Goal: Task Accomplishment & Management: Manage account settings

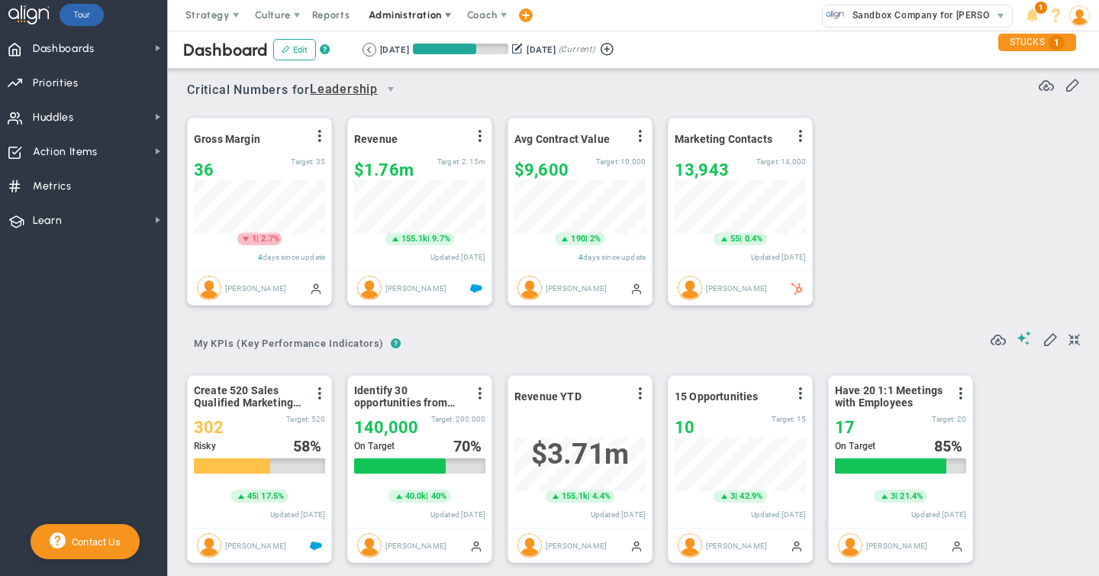
click at [420, 15] on span "Administration" at bounding box center [405, 14] width 73 height 11
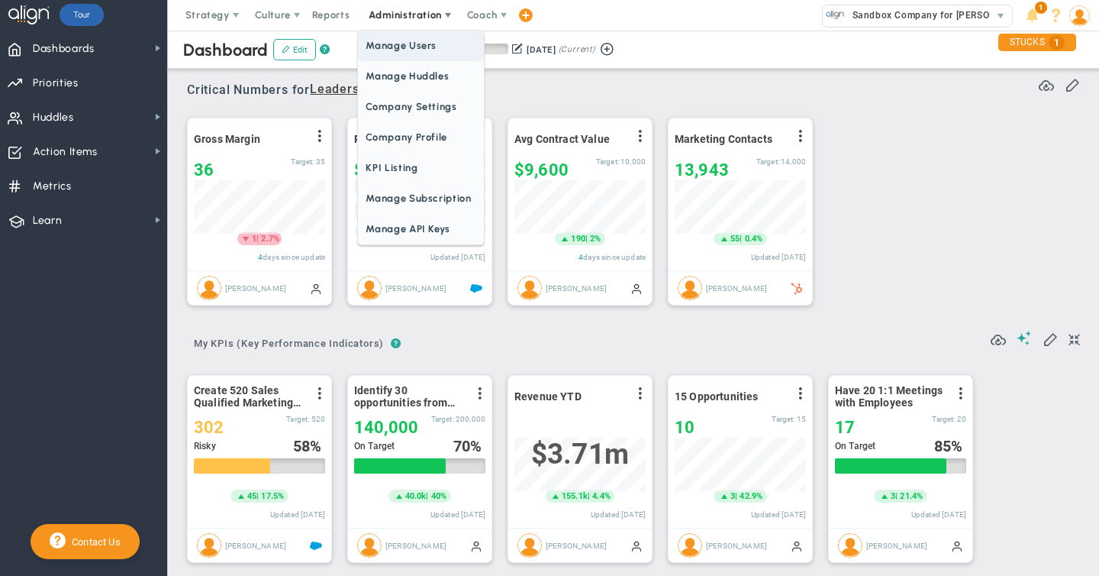
click at [411, 48] on span "Manage Users" at bounding box center [420, 46] width 125 height 31
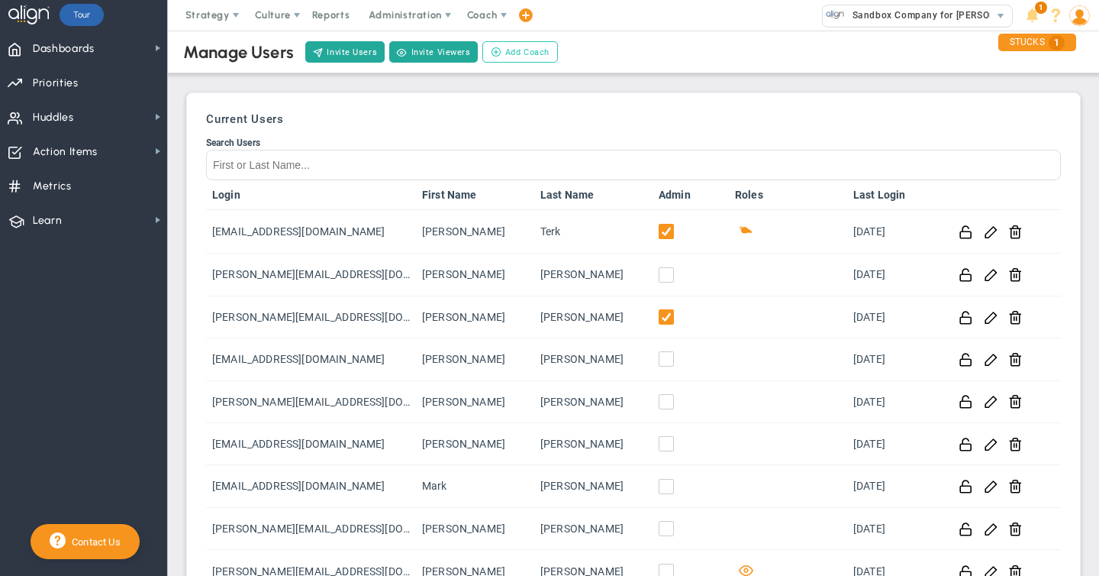
click at [514, 55] on span "Add Coach" at bounding box center [527, 52] width 44 height 13
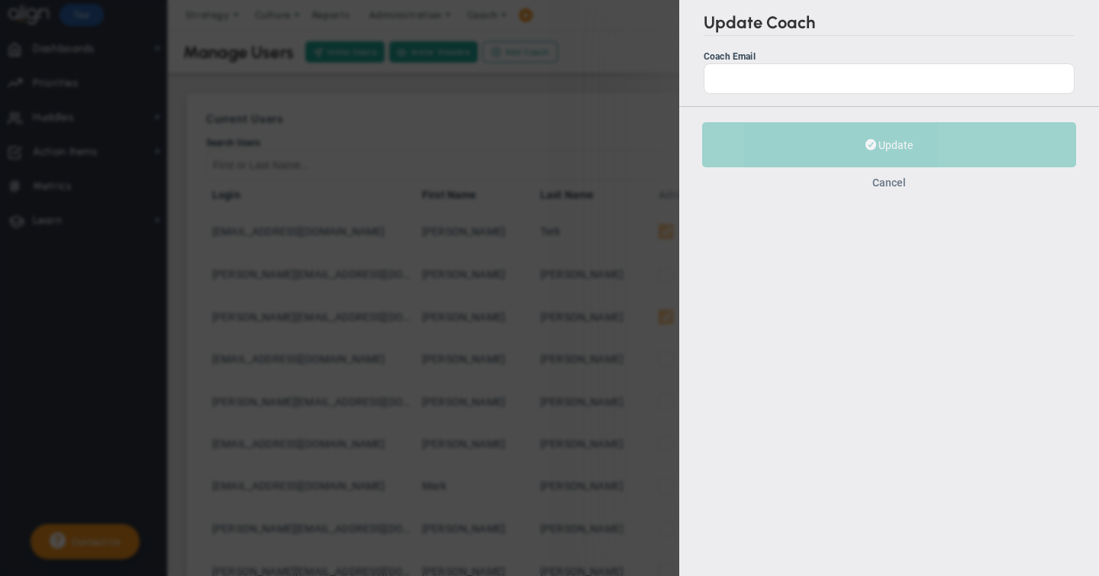
click at [892, 184] on button "Cancel" at bounding box center [889, 182] width 34 height 12
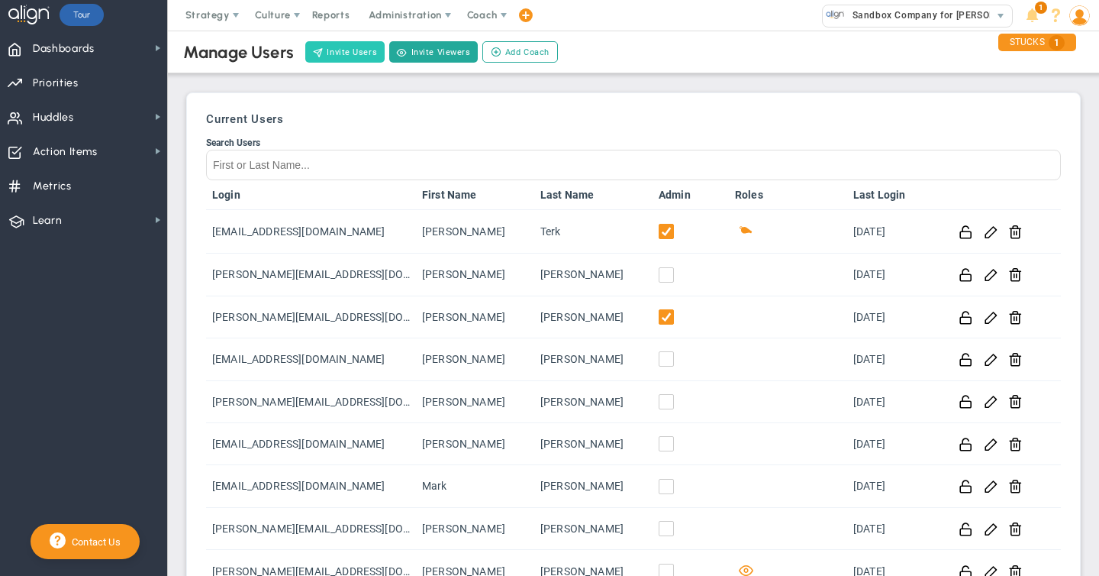
click at [341, 52] on button "Invite Users" at bounding box center [344, 51] width 79 height 21
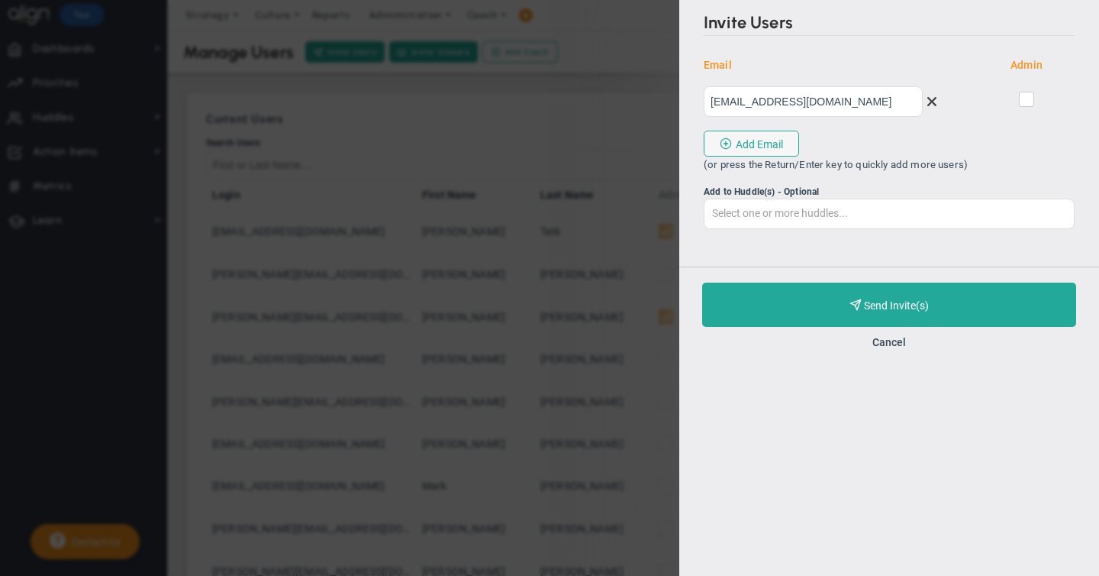
type input "[EMAIL_ADDRESS][DOMAIN_NAME]"
click at [1027, 97] on input "checkbox" at bounding box center [1028, 102] width 10 height 15
checkbox input "true"
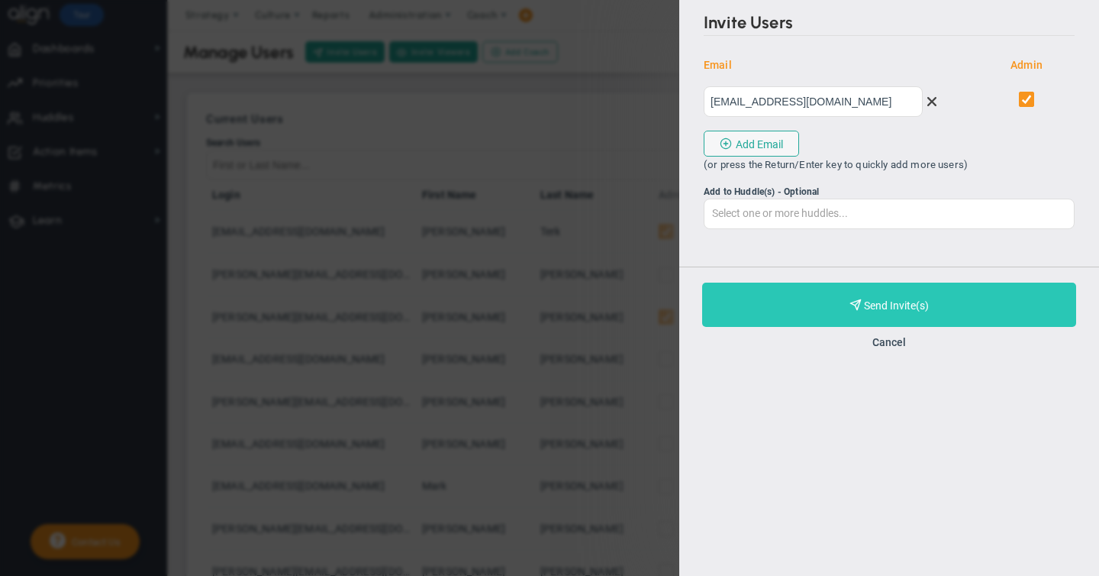
click at [889, 302] on span "Purchase and Send Invite(s)" at bounding box center [896, 305] width 65 height 12
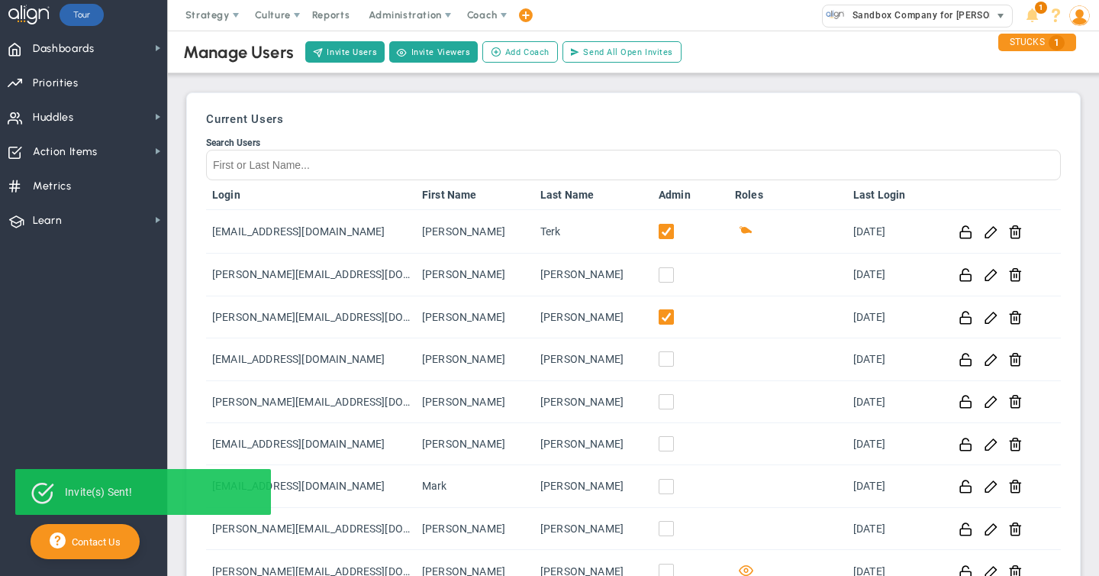
click at [878, 11] on span "Sandbox Company for [PERSON_NAME]" at bounding box center [938, 15] width 187 height 20
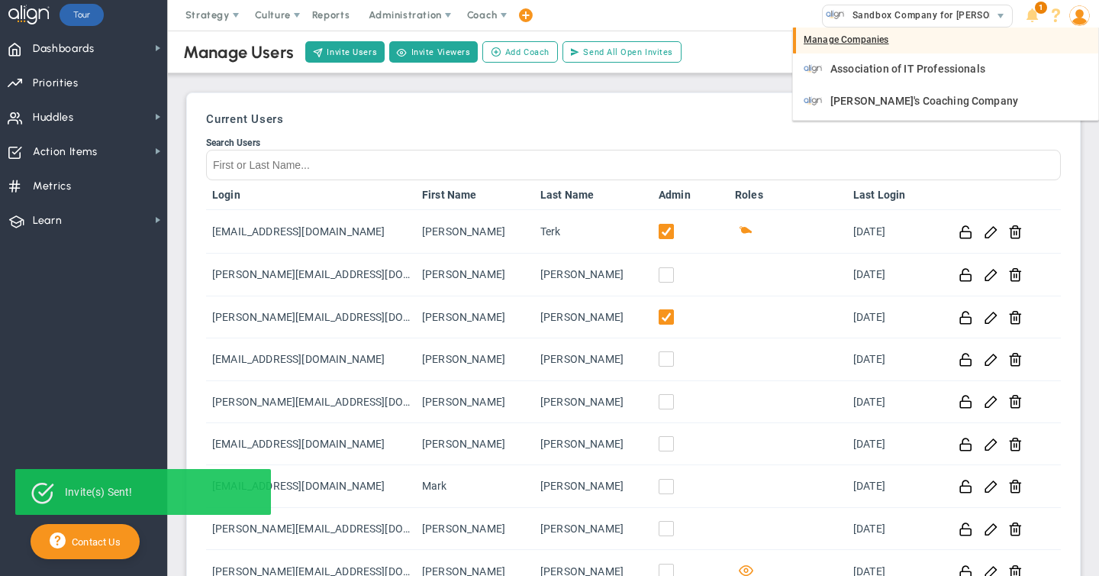
click at [846, 34] on div "Manage Companies" at bounding box center [945, 40] width 305 height 26
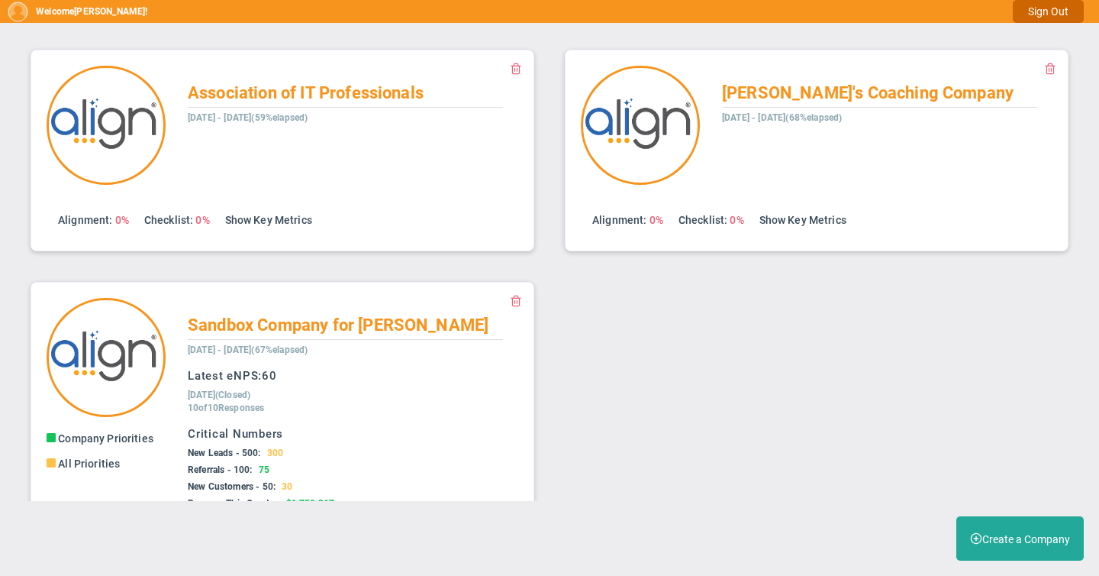
click at [1047, 15] on button "Sign Out" at bounding box center [1048, 11] width 71 height 23
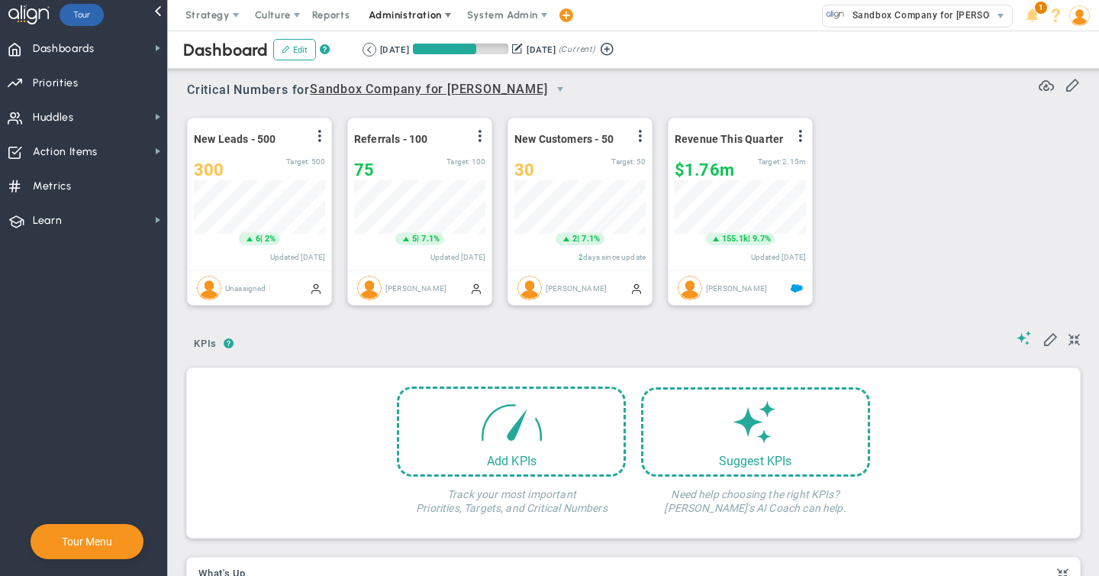
click at [412, 12] on span "Administration" at bounding box center [405, 14] width 73 height 11
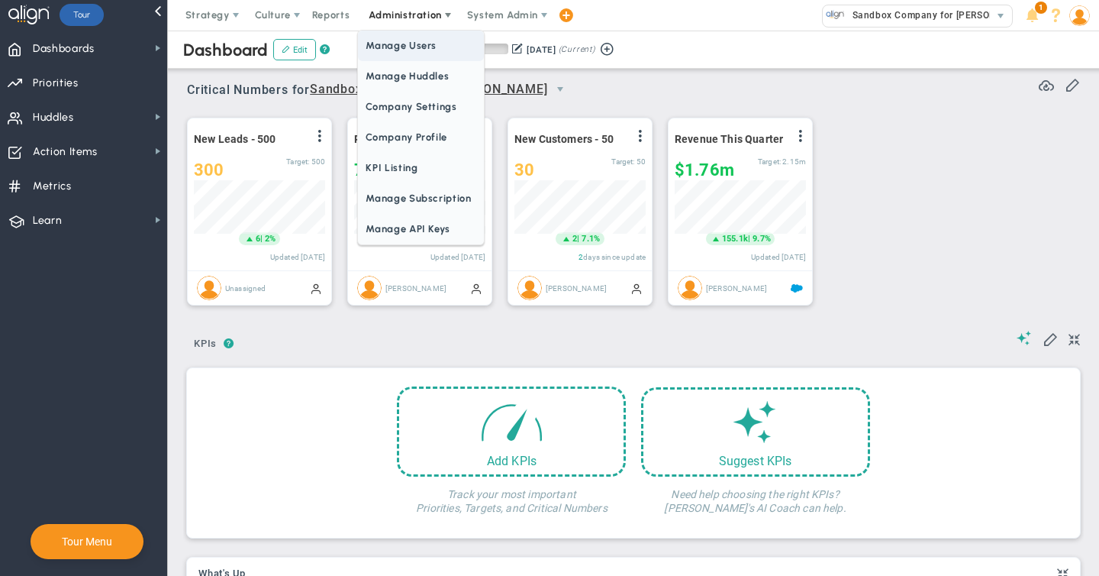
click at [408, 46] on span "Manage Users" at bounding box center [420, 46] width 125 height 31
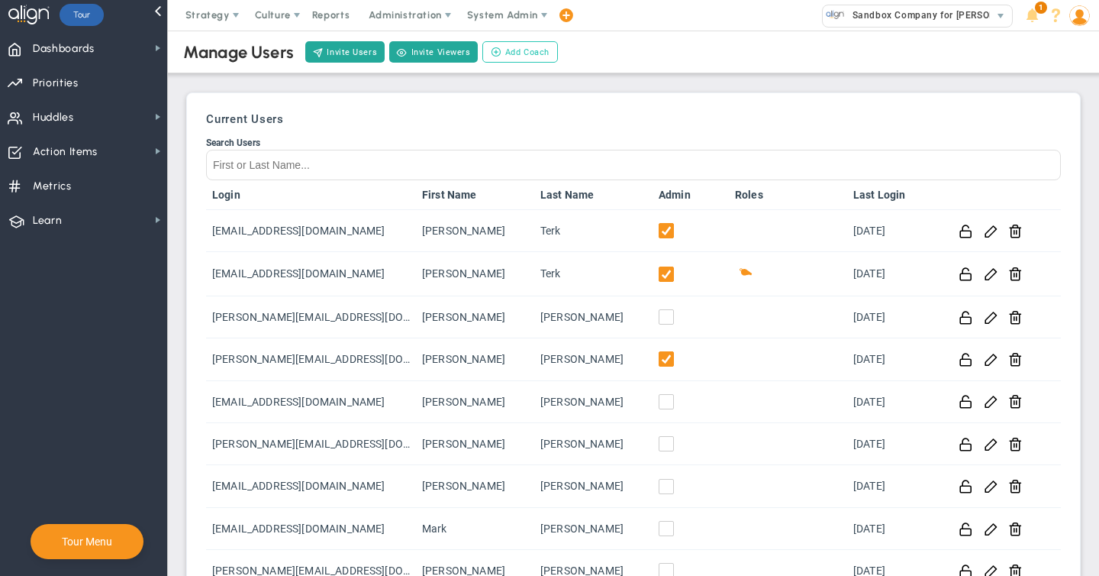
click at [513, 50] on span "Add Coach" at bounding box center [527, 52] width 44 height 13
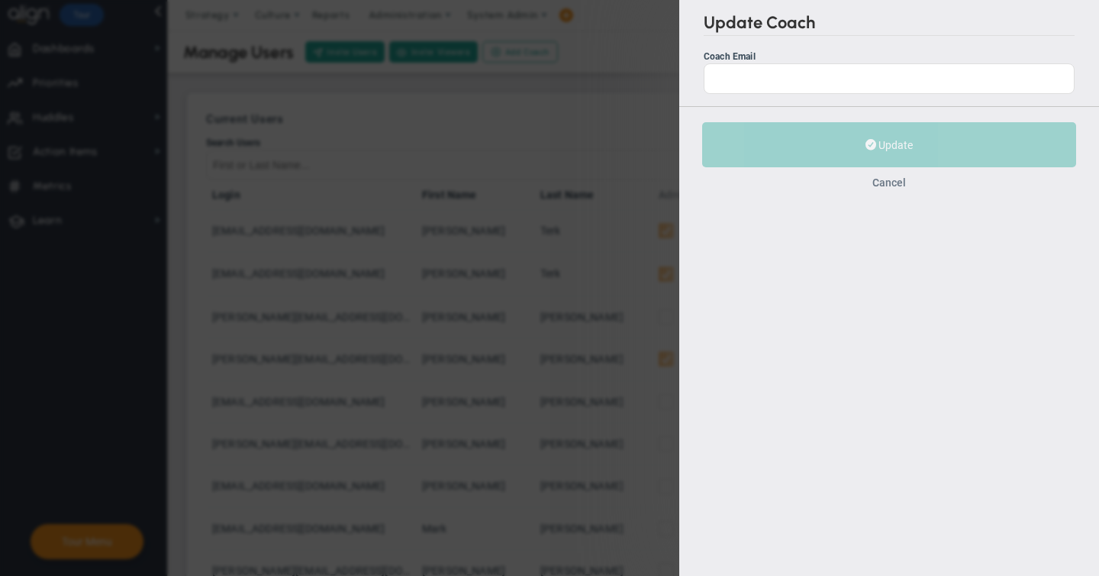
click at [892, 182] on button "Cancel" at bounding box center [889, 182] width 34 height 12
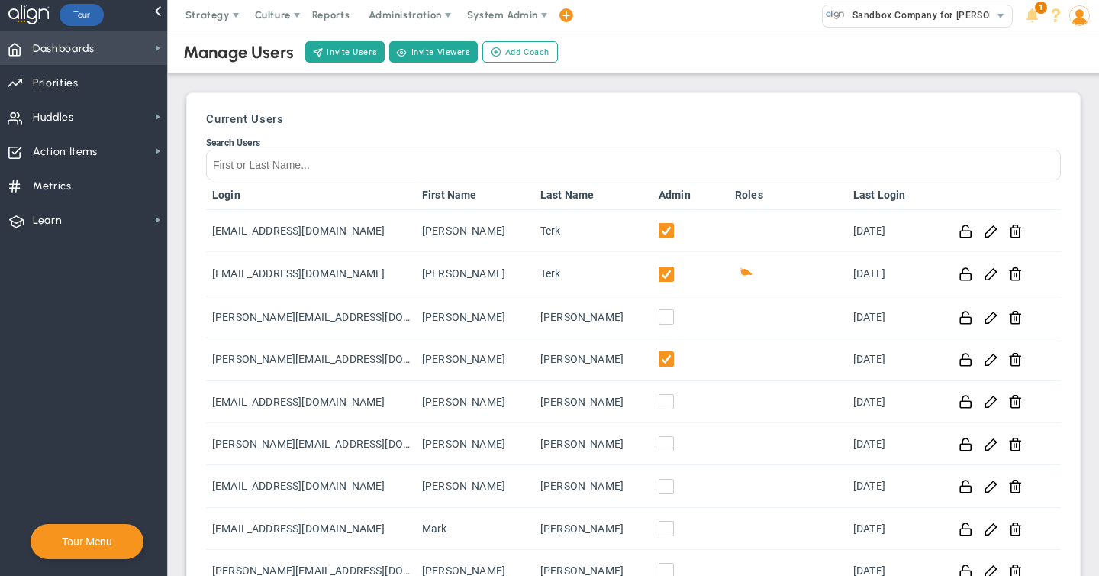
click at [57, 49] on span "Dashboards" at bounding box center [64, 49] width 62 height 32
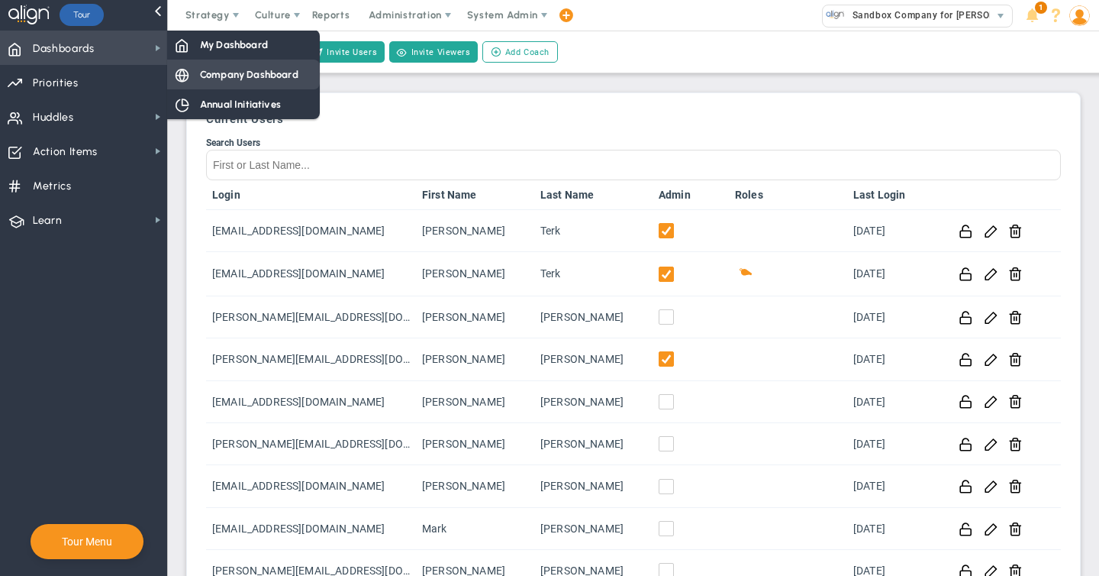
click at [240, 67] on span "Company Dashboard" at bounding box center [249, 74] width 98 height 15
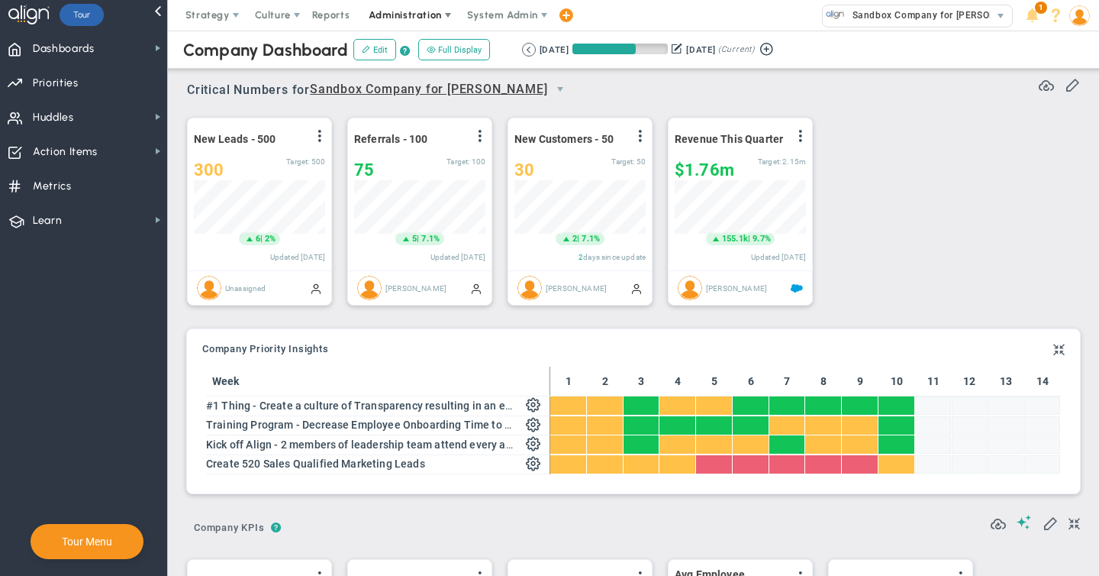
click at [424, 15] on span "Administration" at bounding box center [405, 14] width 73 height 11
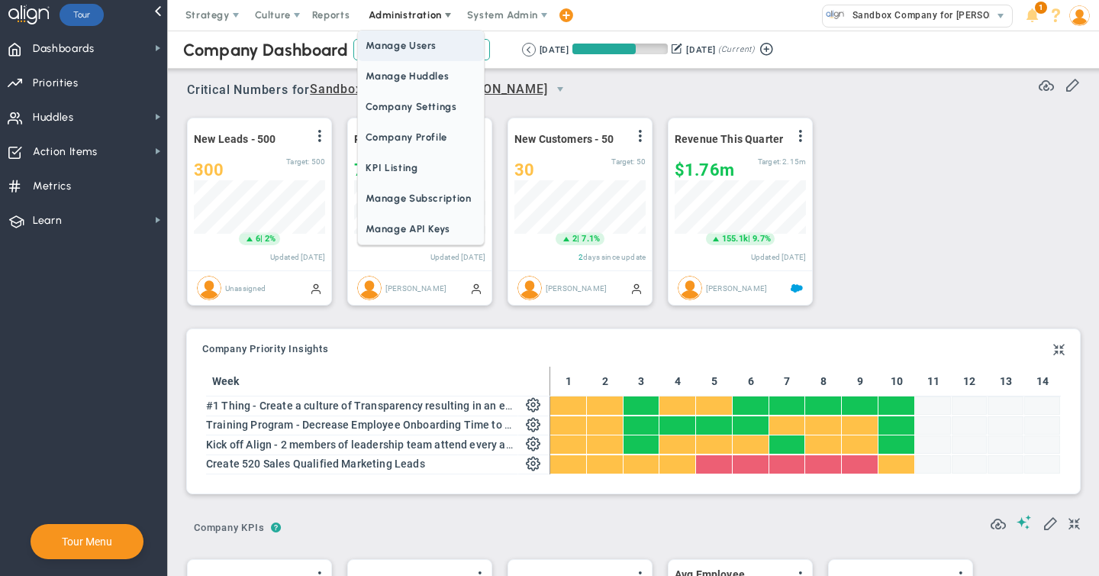
click at [391, 45] on span "Manage Users" at bounding box center [420, 46] width 125 height 31
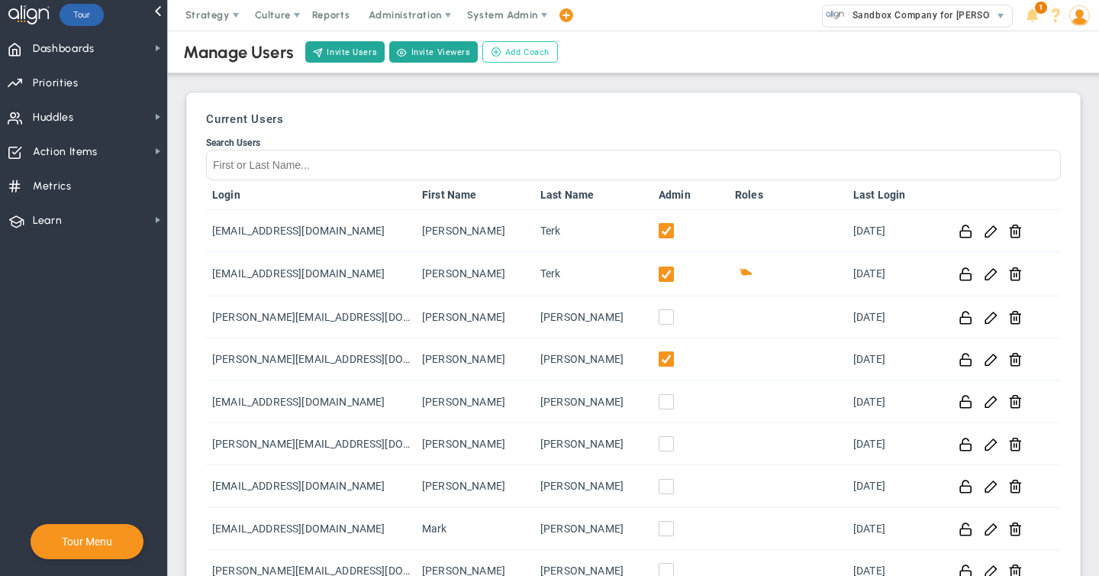
click at [509, 53] on span "Add Coach" at bounding box center [527, 52] width 44 height 13
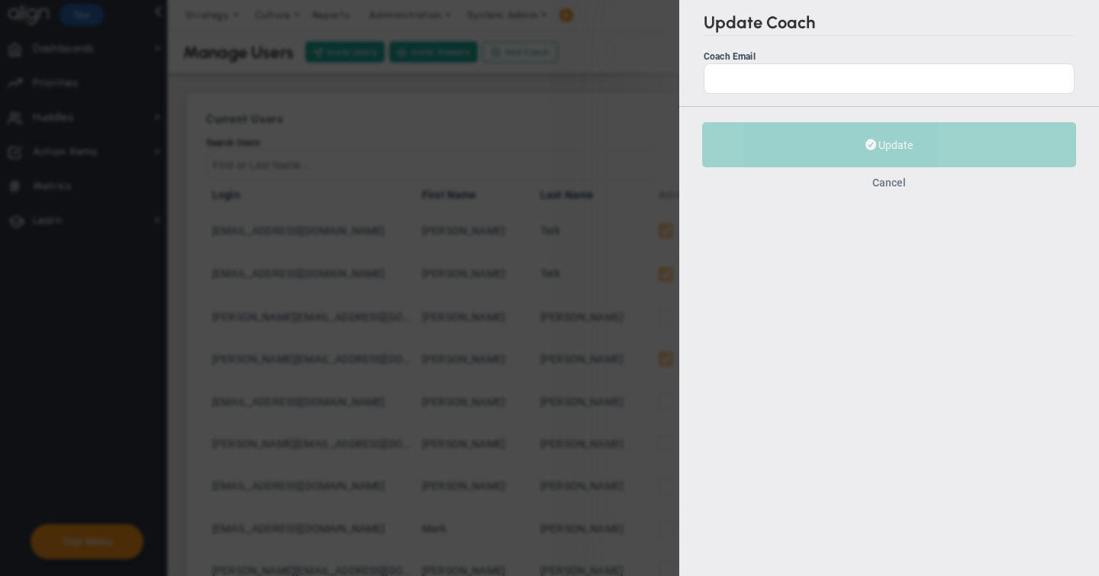
click at [894, 186] on button "Cancel" at bounding box center [889, 182] width 34 height 12
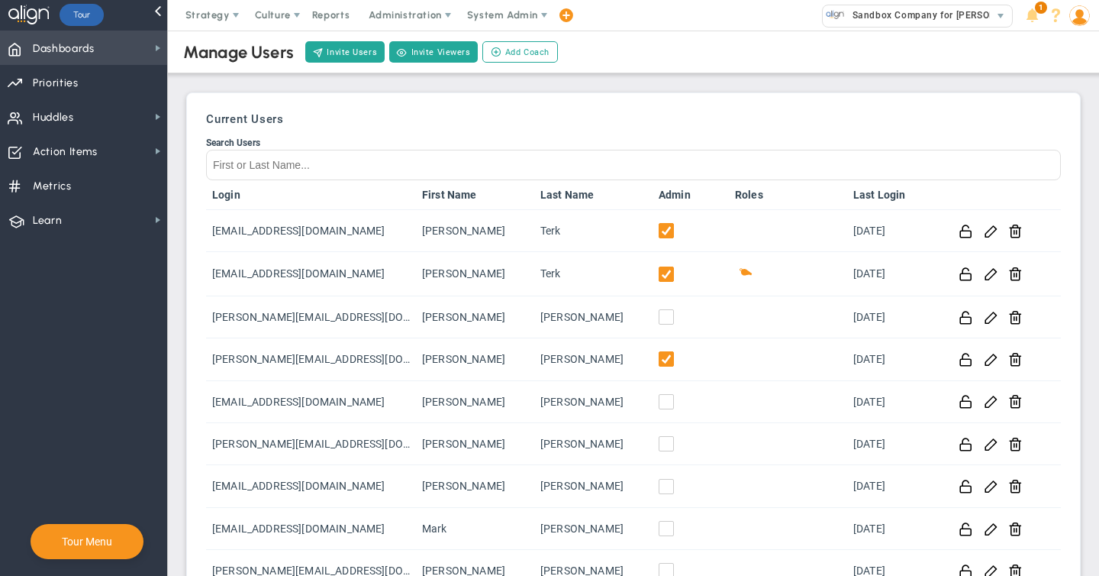
click at [113, 60] on span "Dashboards Dashboards" at bounding box center [83, 48] width 167 height 34
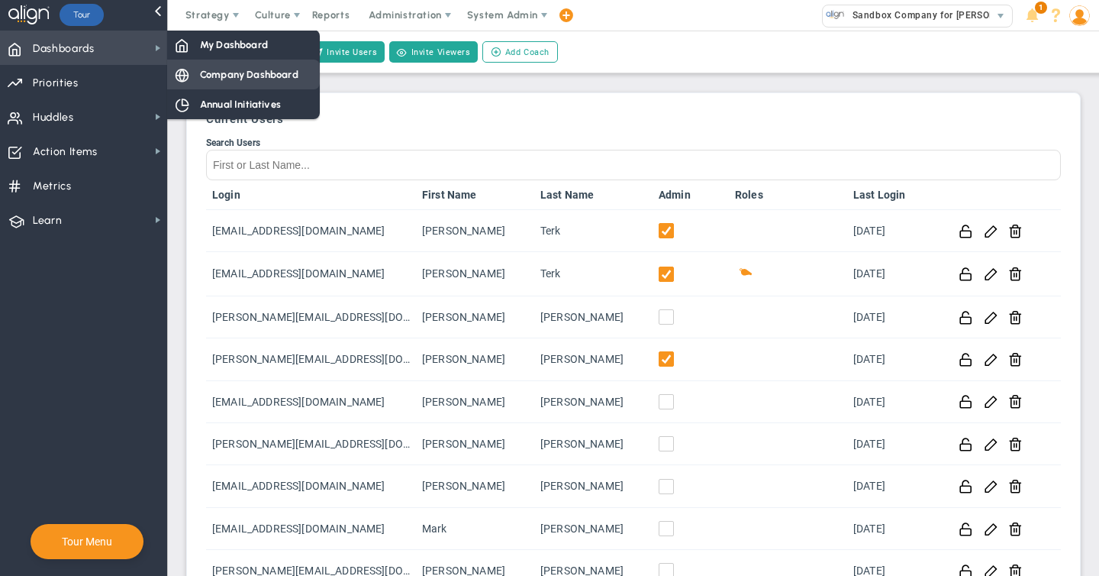
click at [237, 77] on span "Company Dashboard" at bounding box center [249, 74] width 98 height 15
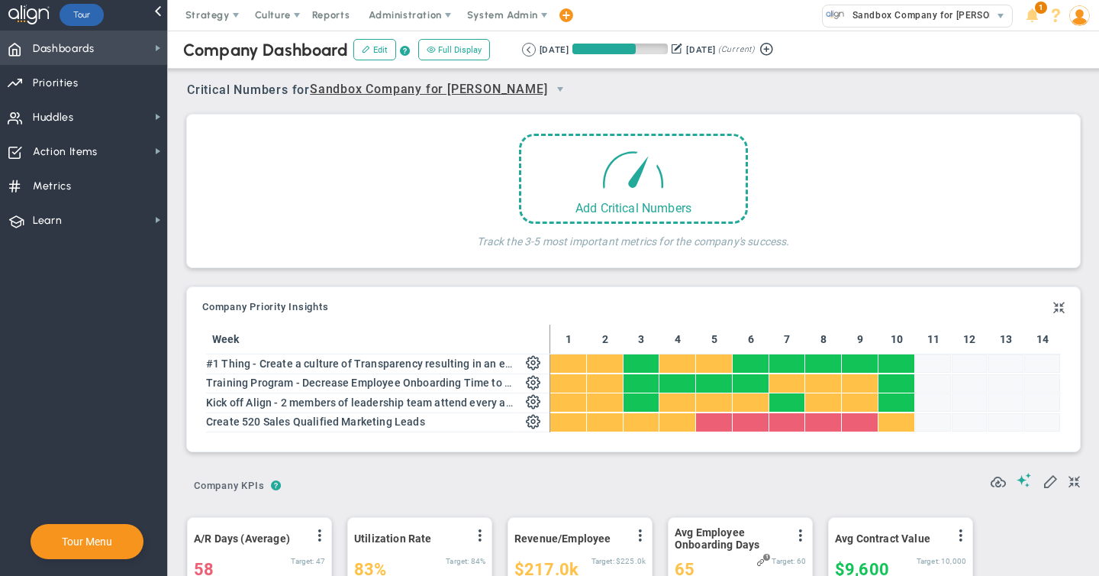
scroll to position [53, 131]
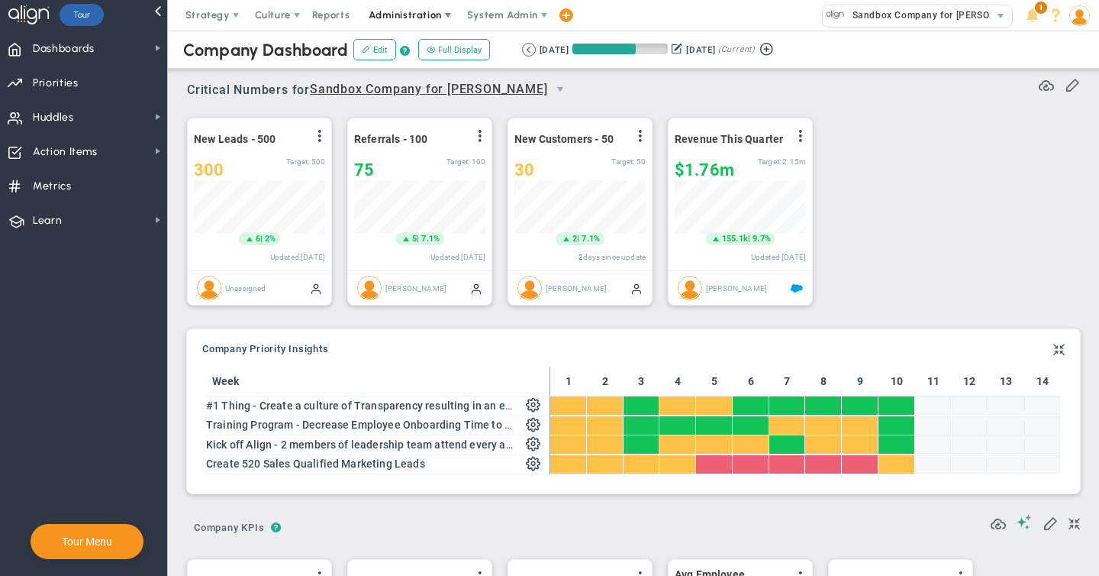
click at [425, 14] on span "Administration" at bounding box center [405, 14] width 73 height 11
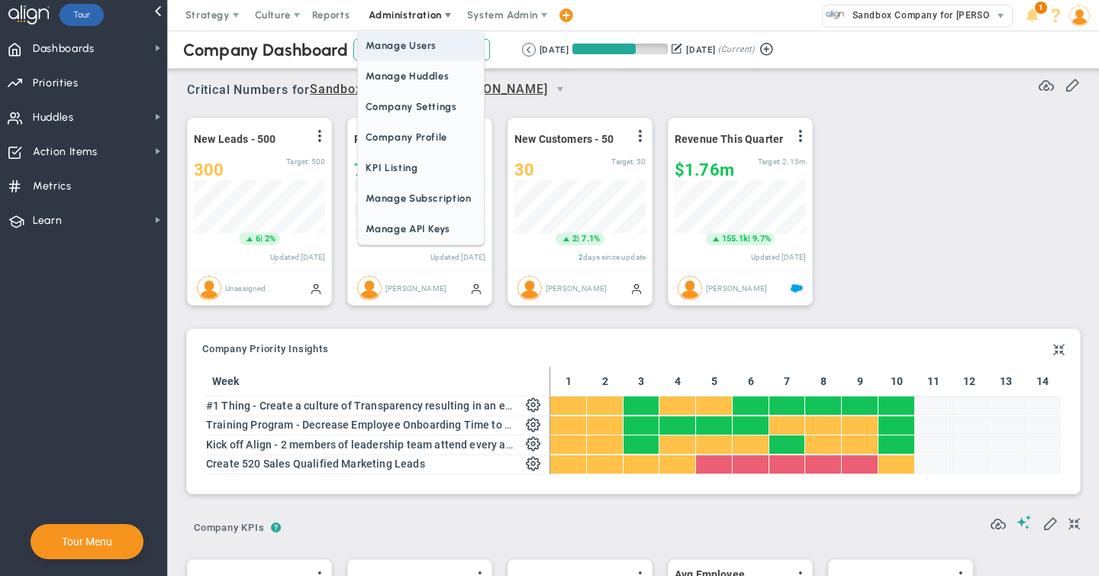
click at [413, 46] on span "Manage Users" at bounding box center [420, 46] width 125 height 31
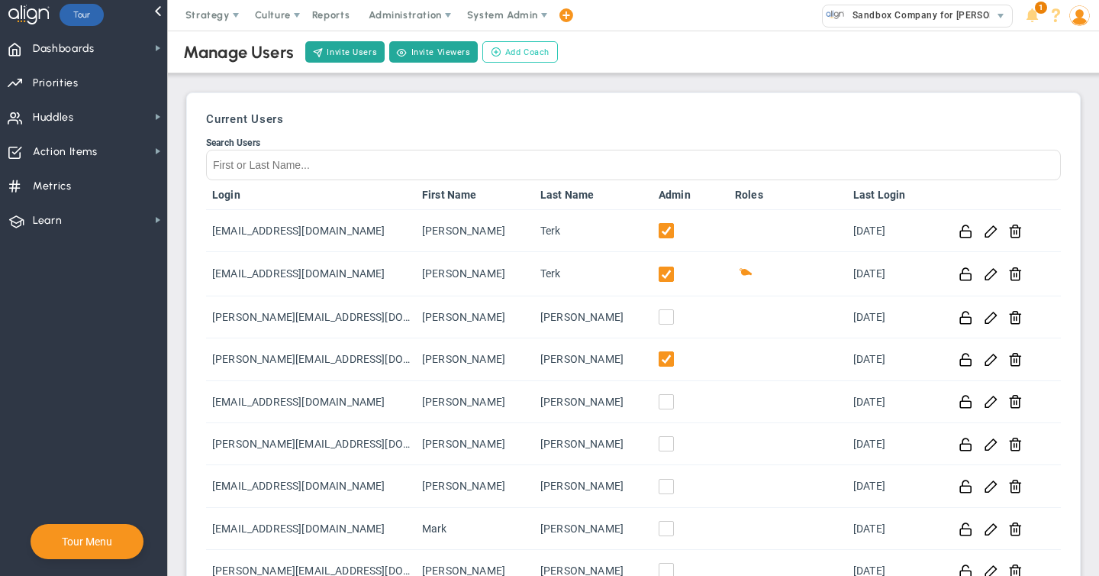
click at [519, 53] on span "Add Coach" at bounding box center [527, 52] width 44 height 13
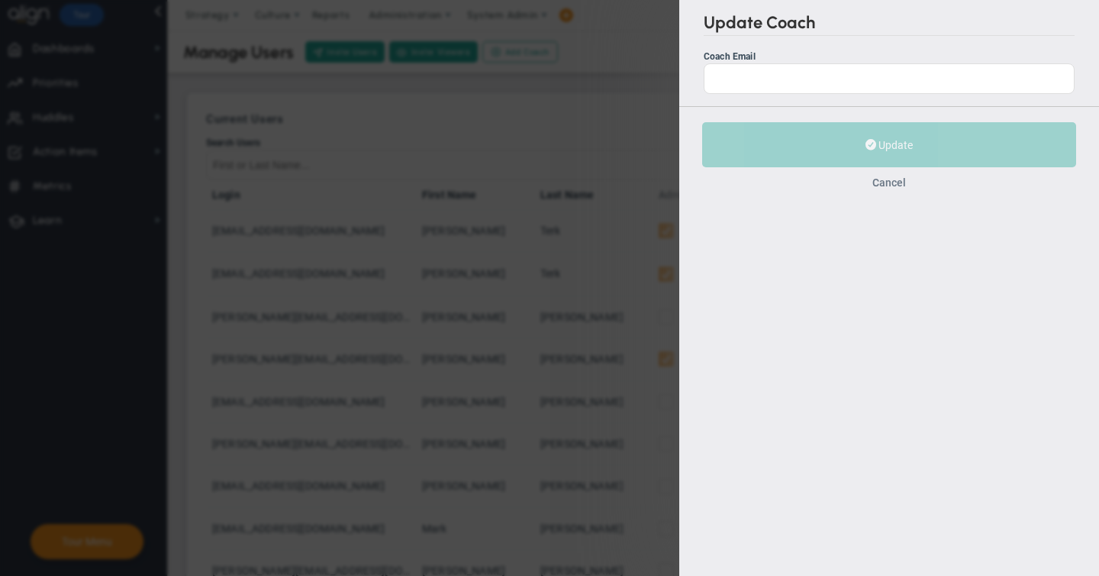
click at [888, 182] on button "Cancel" at bounding box center [889, 182] width 34 height 12
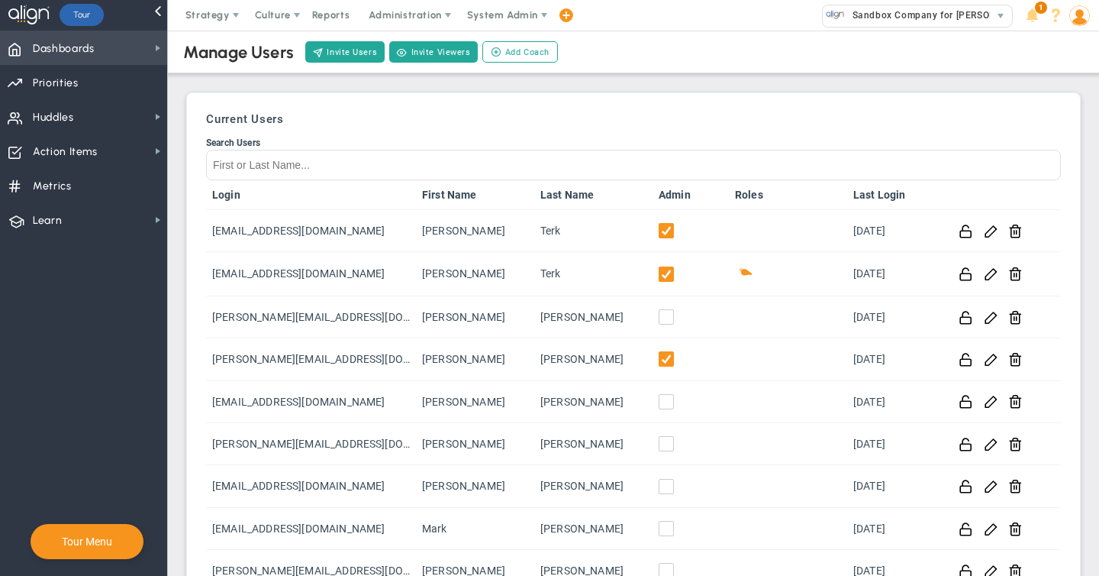
click at [86, 48] on span "Dashboards" at bounding box center [64, 49] width 62 height 32
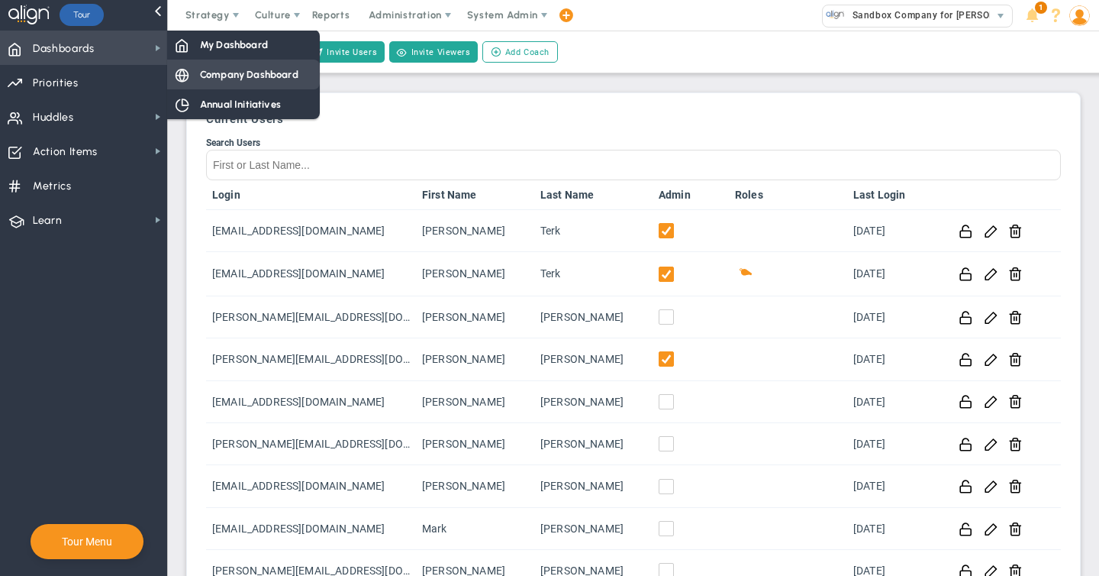
click at [282, 79] on span "Company Dashboard" at bounding box center [249, 74] width 98 height 15
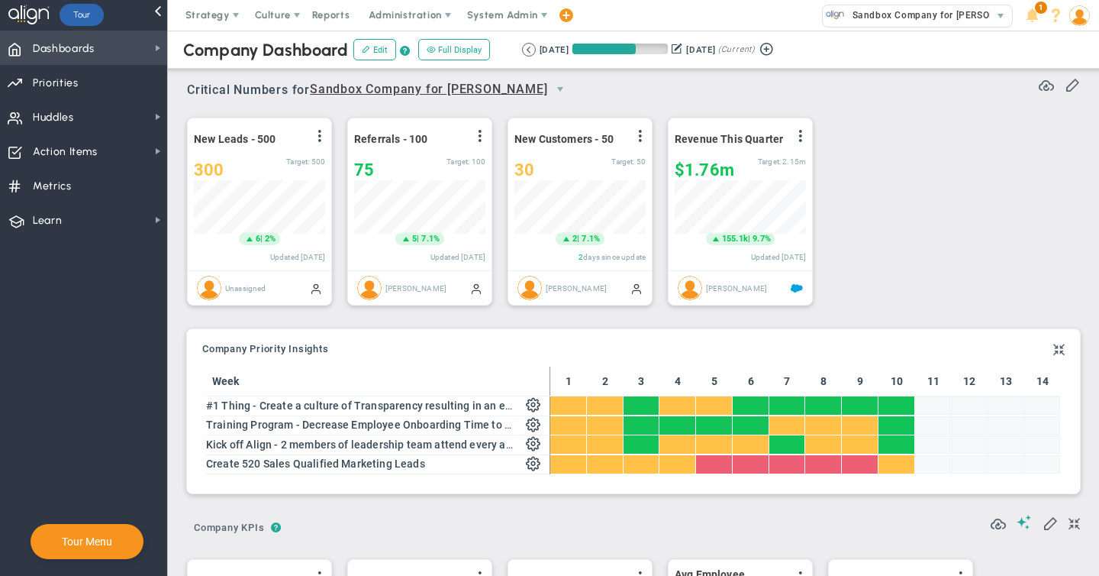
scroll to position [53, 131]
click at [421, 15] on span "Administration" at bounding box center [405, 14] width 73 height 11
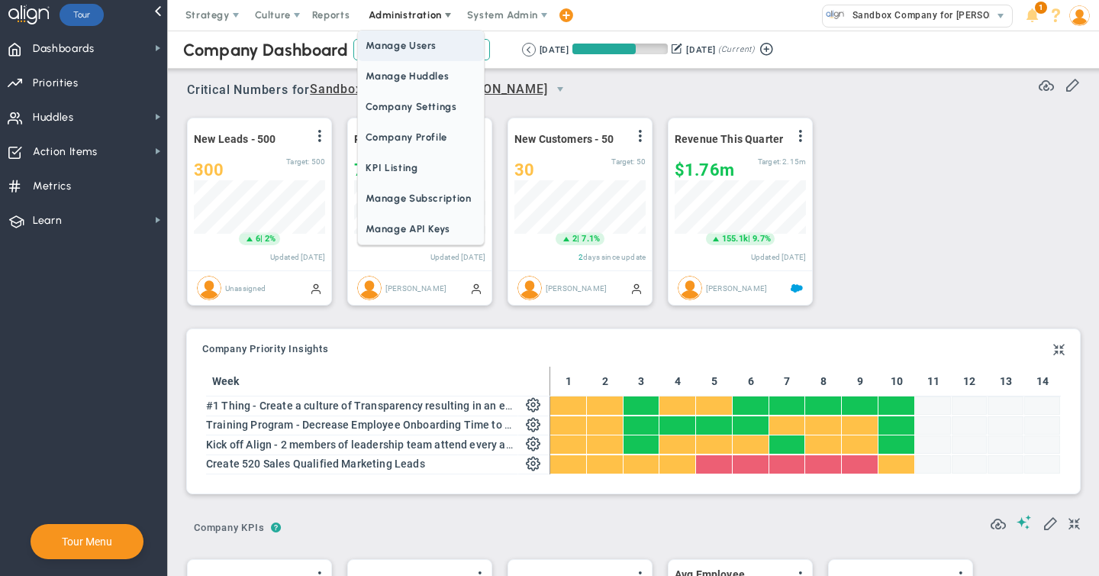
click at [416, 45] on span "Manage Users" at bounding box center [420, 46] width 125 height 31
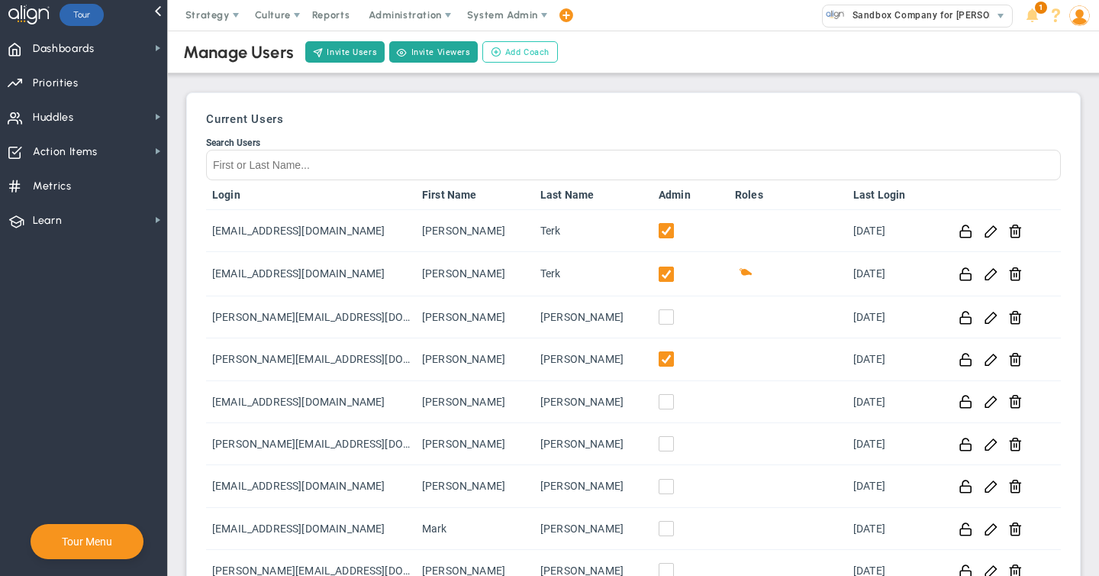
click at [511, 52] on span "Add Coach" at bounding box center [527, 52] width 44 height 13
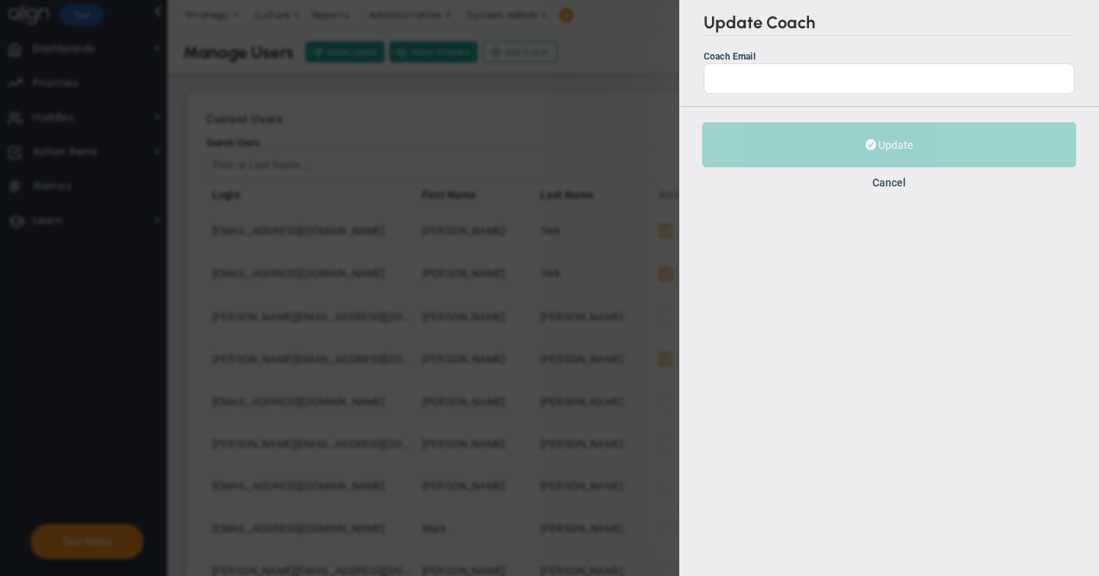
click at [885, 173] on div "Update Cancel" at bounding box center [889, 155] width 420 height 98
click at [888, 182] on button "Cancel" at bounding box center [889, 182] width 34 height 12
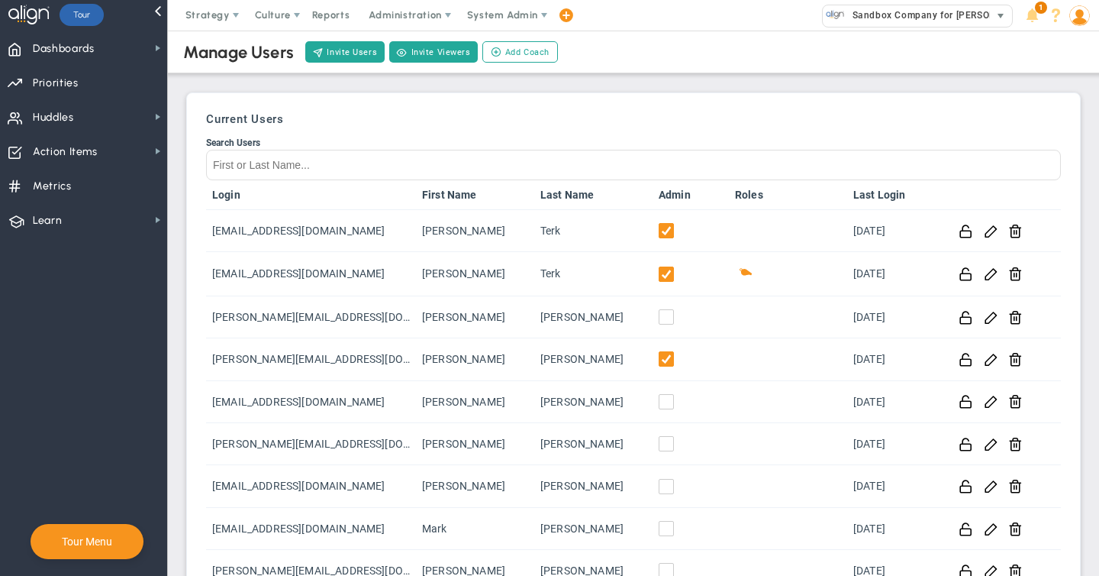
click at [937, 17] on span "Sandbox Company for [PERSON_NAME]" at bounding box center [938, 15] width 187 height 20
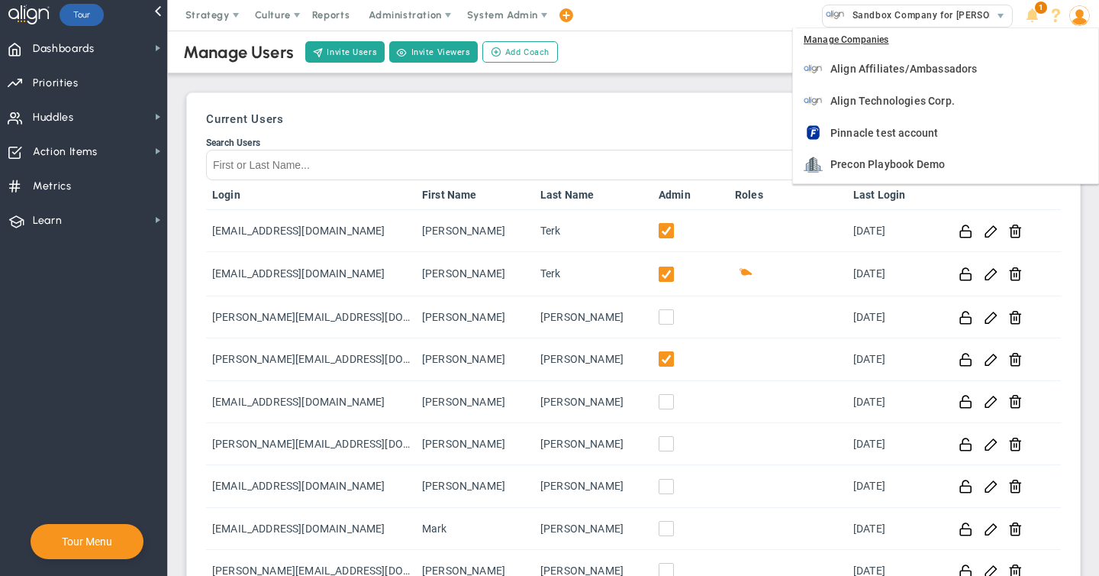
click at [1082, 13] on img at bounding box center [1079, 15] width 21 height 21
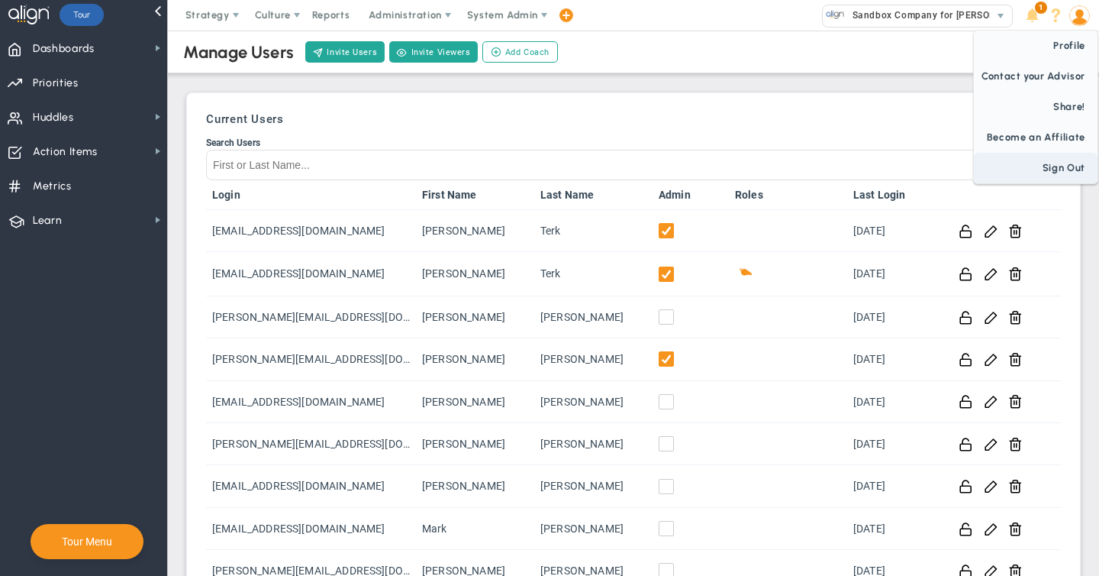
click at [1056, 168] on span "Sign Out" at bounding box center [1036, 168] width 124 height 31
